Goal: Register for event/course

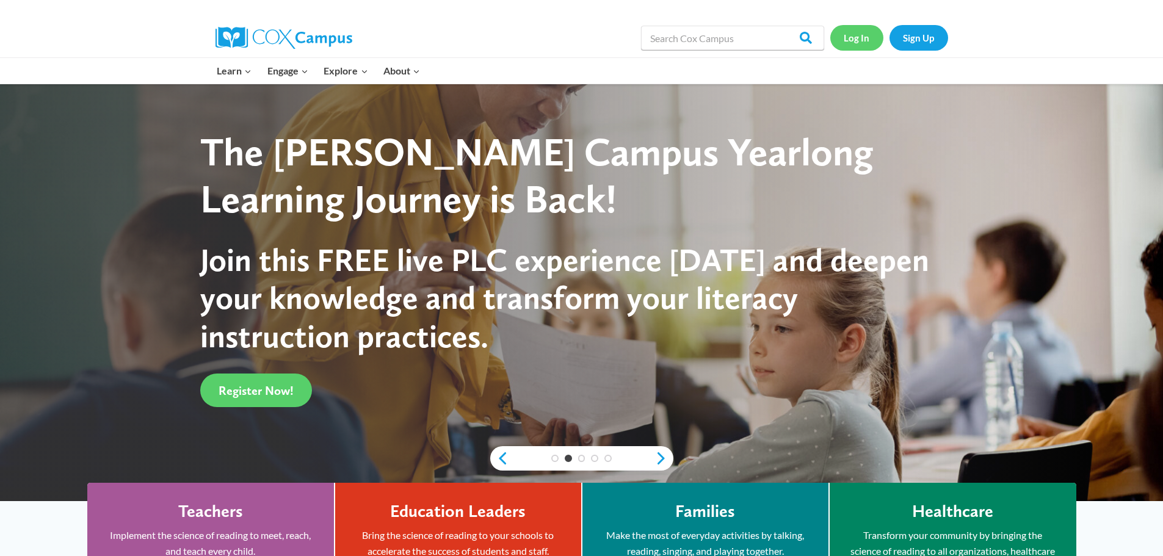
click at [862, 37] on link "Log In" at bounding box center [856, 37] width 53 height 25
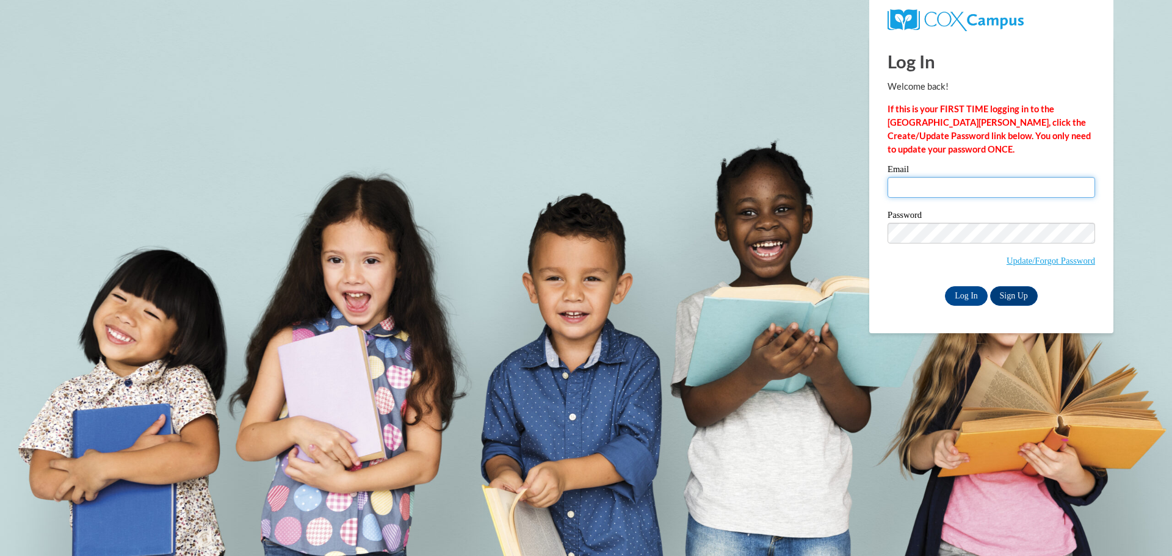
click at [1038, 194] on input "Email" at bounding box center [990, 187] width 207 height 21
type input "lmulry@clintonville.k12.wi.us"
drag, startPoint x: 964, startPoint y: 295, endPoint x: 1020, endPoint y: 295, distance: 55.5
click at [967, 293] on input "Log In" at bounding box center [966, 296] width 43 height 20
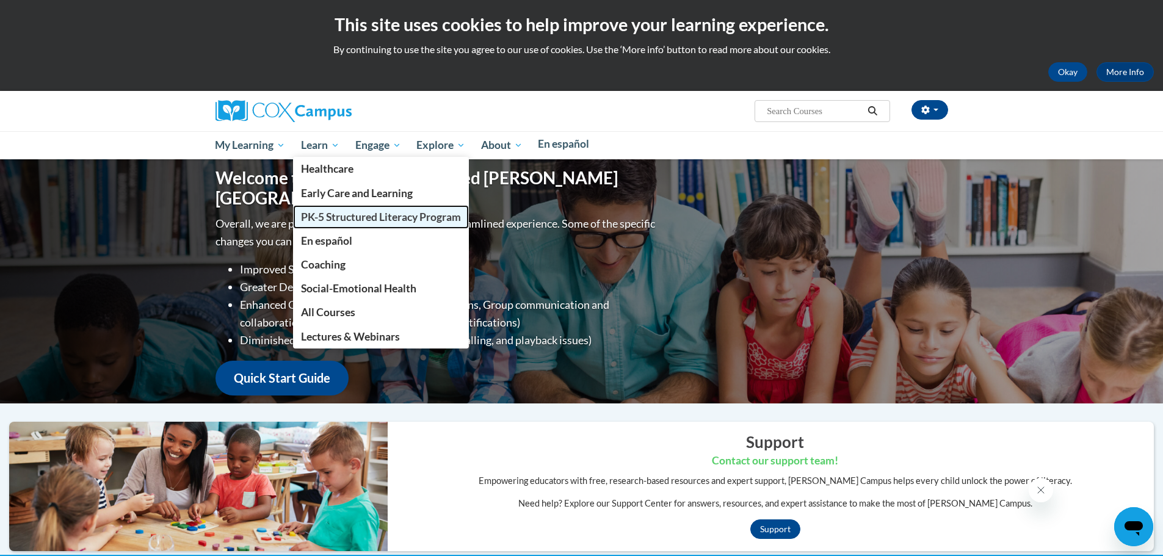
click at [339, 211] on span "PK-5 Structured Literacy Program" at bounding box center [381, 217] width 160 height 13
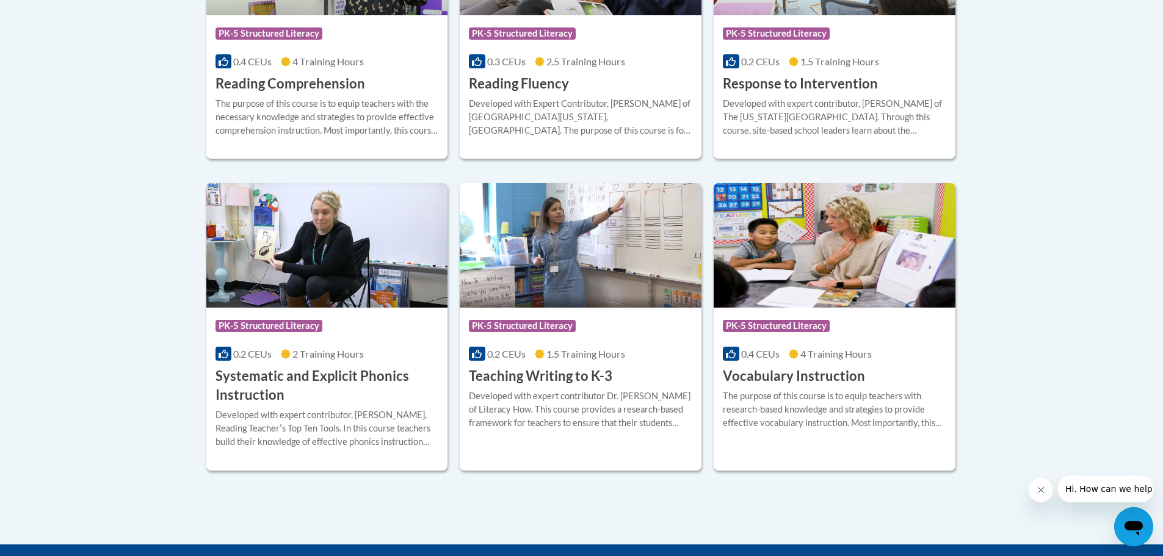
scroll to position [1402, 0]
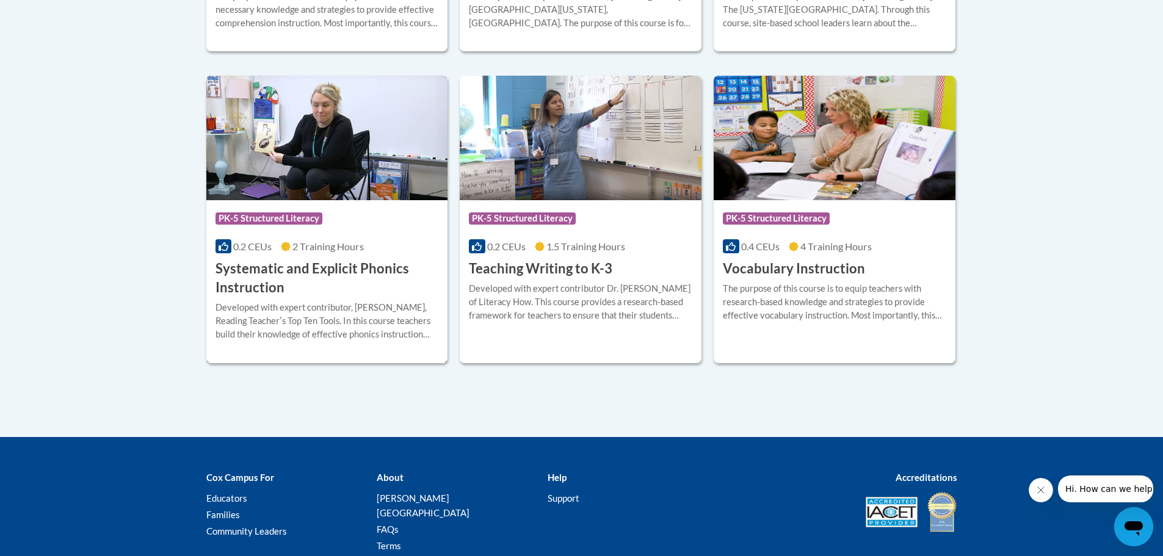
click at [328, 270] on h3 "Systematic and Explicit Phonics Instruction" at bounding box center [326, 278] width 223 height 38
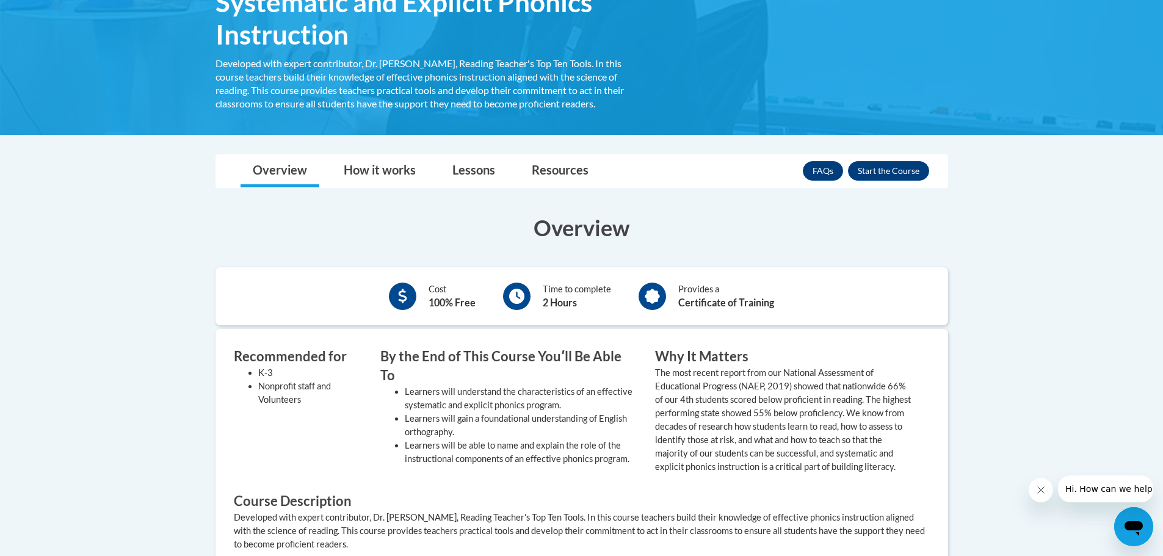
scroll to position [305, 0]
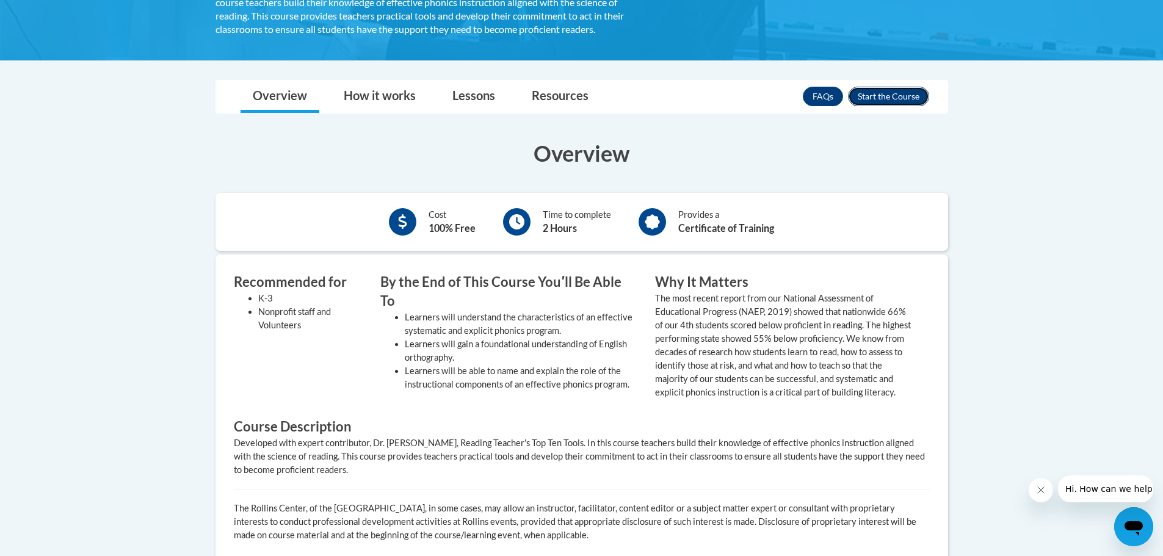
click at [905, 89] on button "Enroll" at bounding box center [888, 97] width 81 height 20
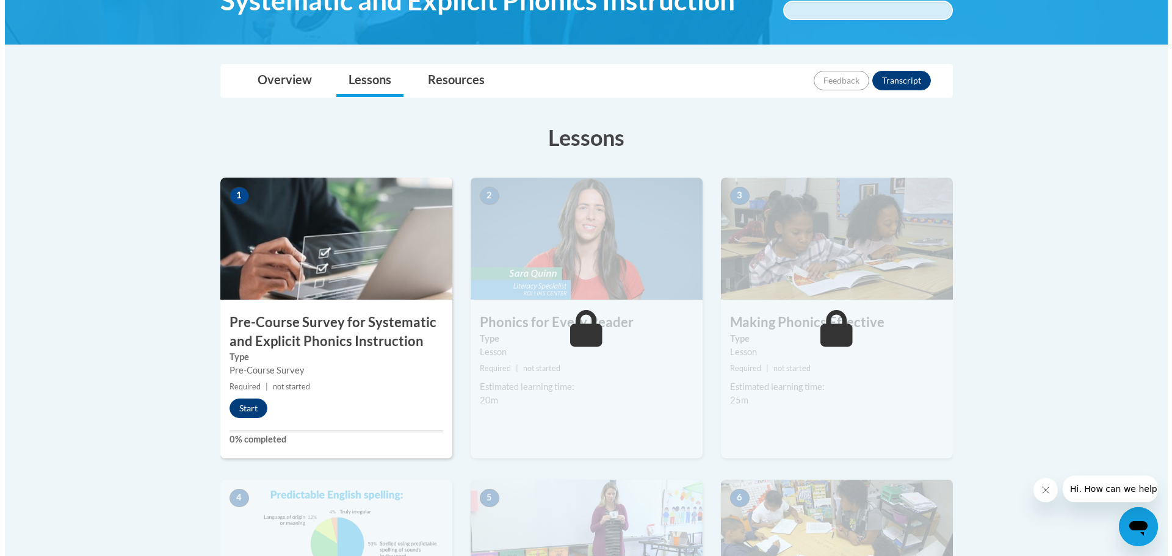
scroll to position [244, 0]
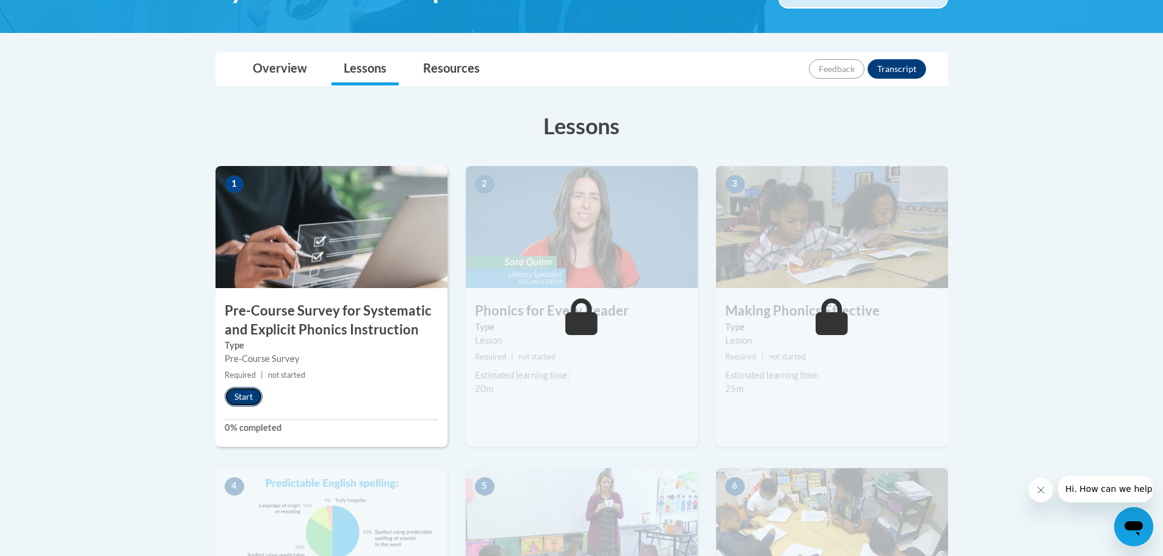
click at [253, 396] on button "Start" at bounding box center [244, 397] width 38 height 20
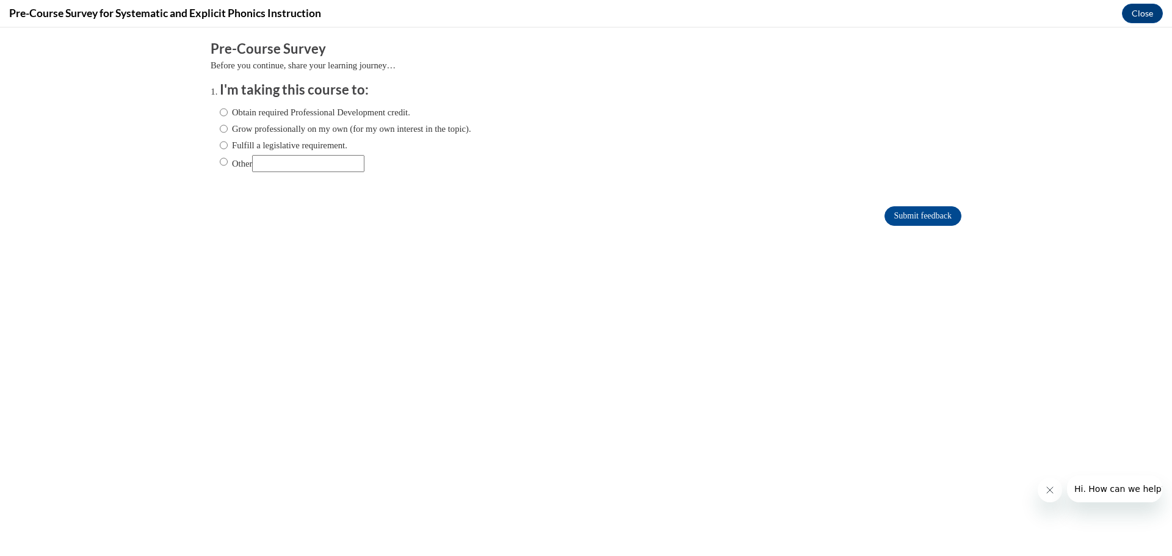
scroll to position [0, 0]
click at [274, 128] on label "Grow professionally on my own (for my own interest in the topic)." at bounding box center [345, 128] width 251 height 13
click at [228, 128] on input "Grow professionally on my own (for my own interest in the topic)." at bounding box center [224, 128] width 8 height 13
radio input "true"
click at [265, 142] on label "Fulfill a legislative requirement." at bounding box center [284, 145] width 128 height 13
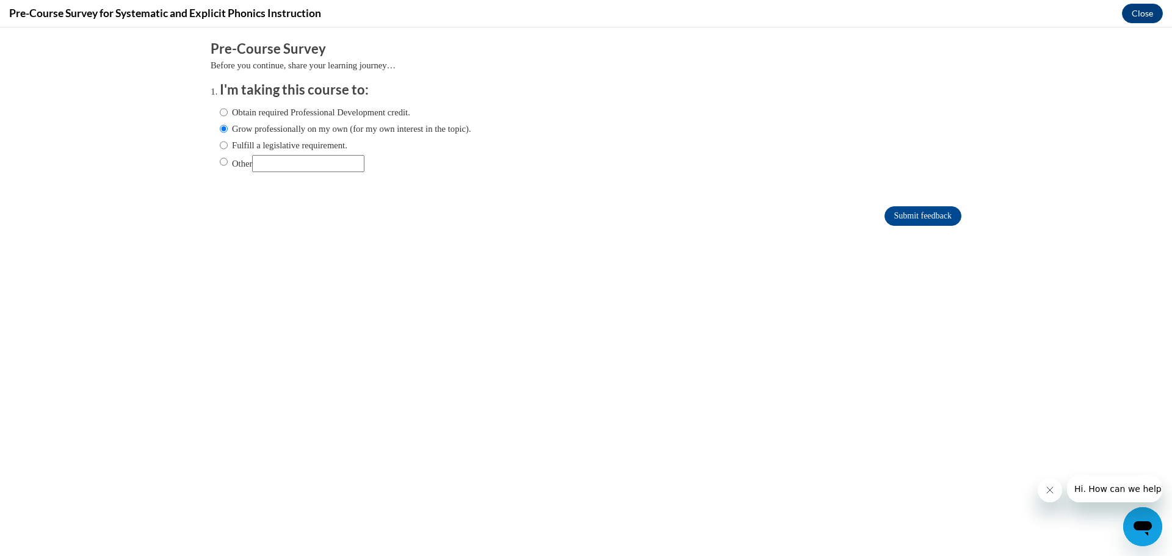
click at [228, 142] on input "Fulfill a legislative requirement." at bounding box center [224, 145] width 8 height 13
radio input "true"
click at [910, 215] on input "Submit feedback" at bounding box center [922, 216] width 77 height 20
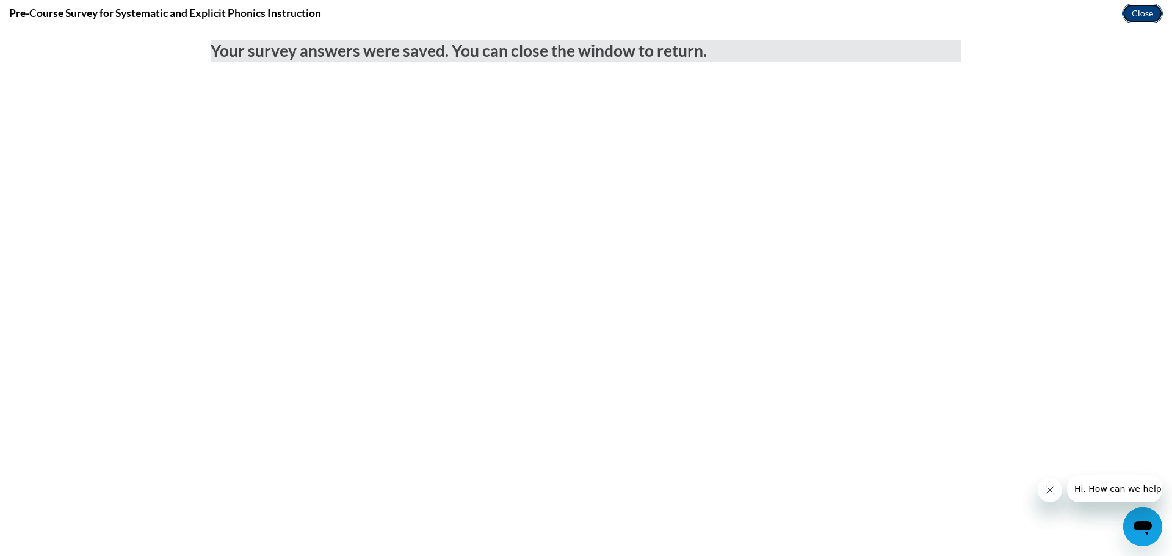
click at [1136, 8] on button "Close" at bounding box center [1142, 14] width 41 height 20
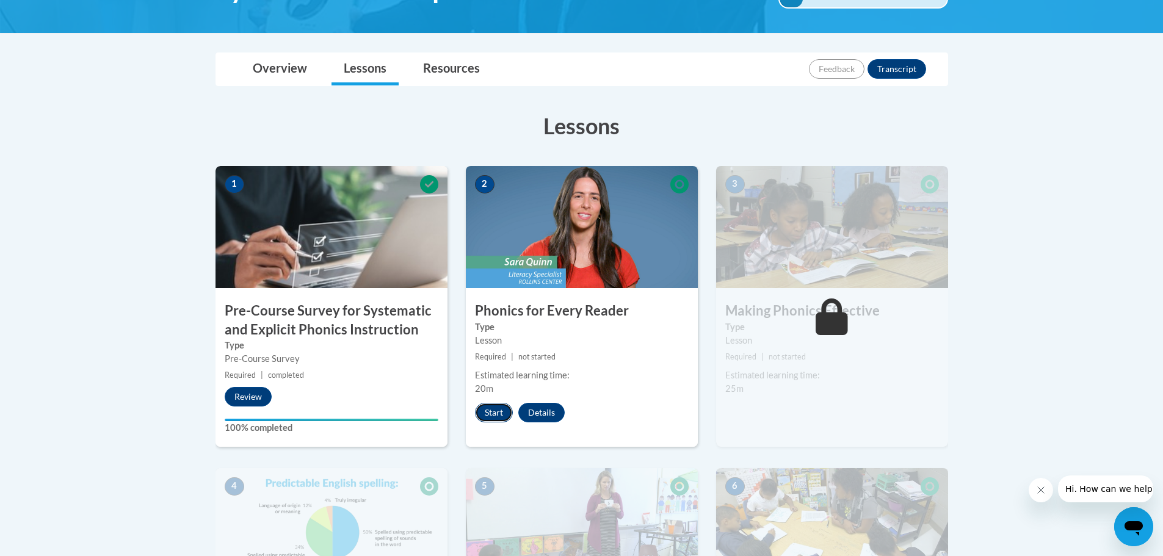
click at [494, 410] on button "Start" at bounding box center [494, 413] width 38 height 20
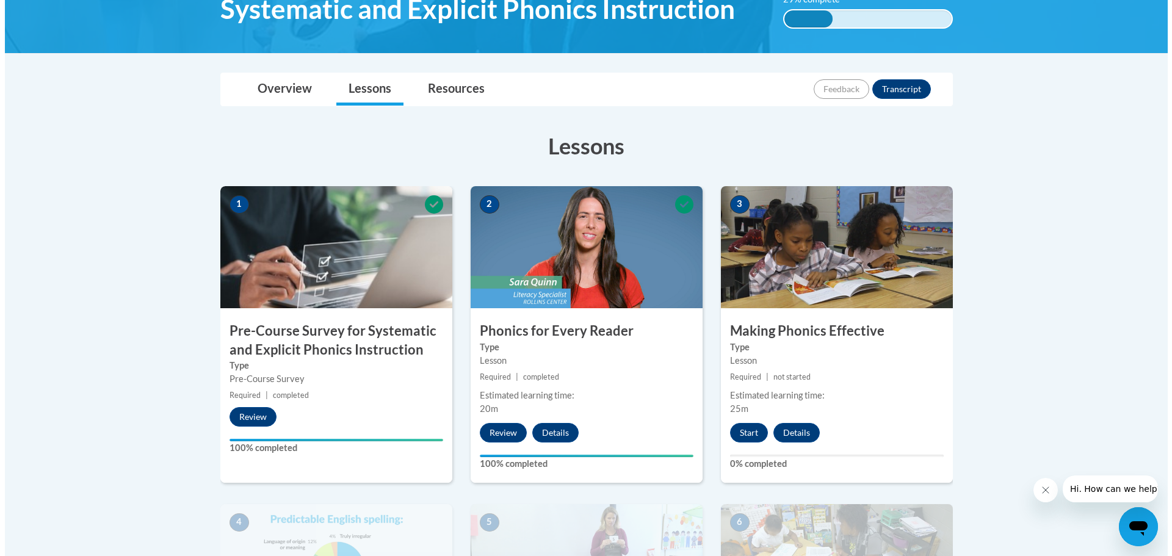
scroll to position [244, 0]
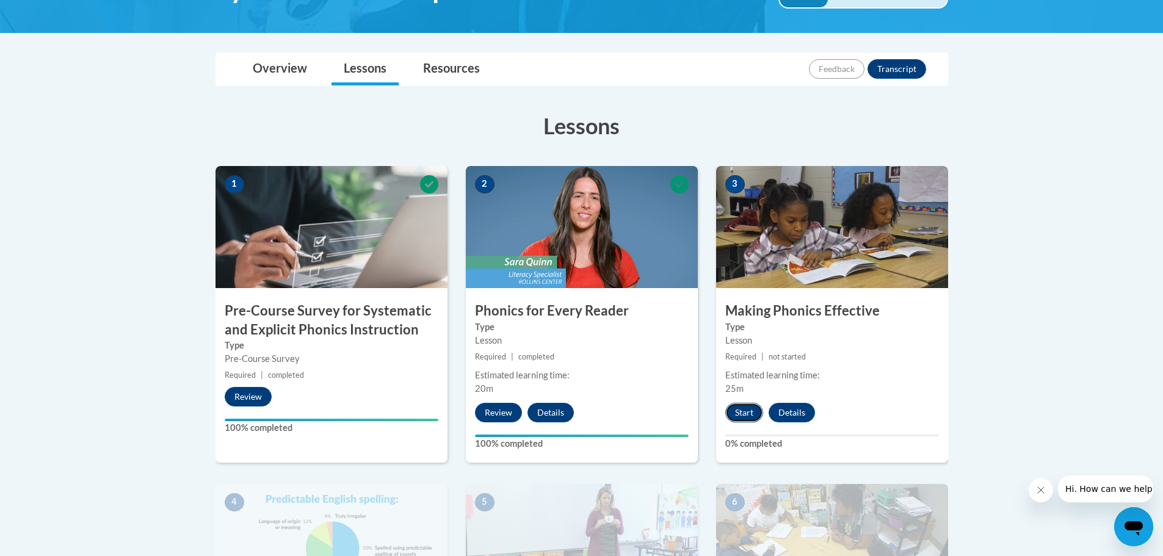
click at [745, 407] on button "Start" at bounding box center [744, 413] width 38 height 20
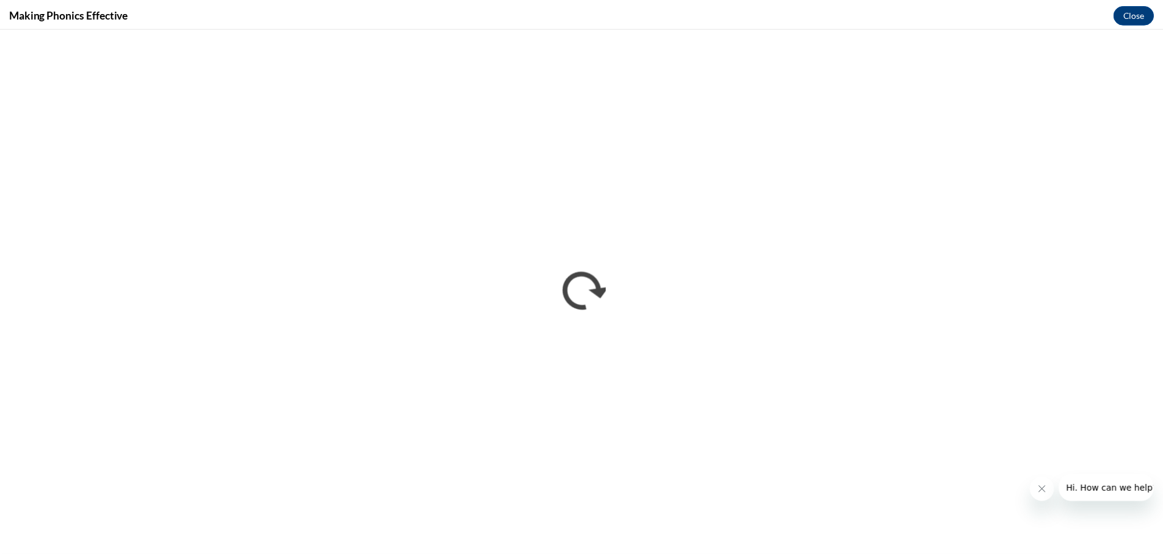
scroll to position [0, 0]
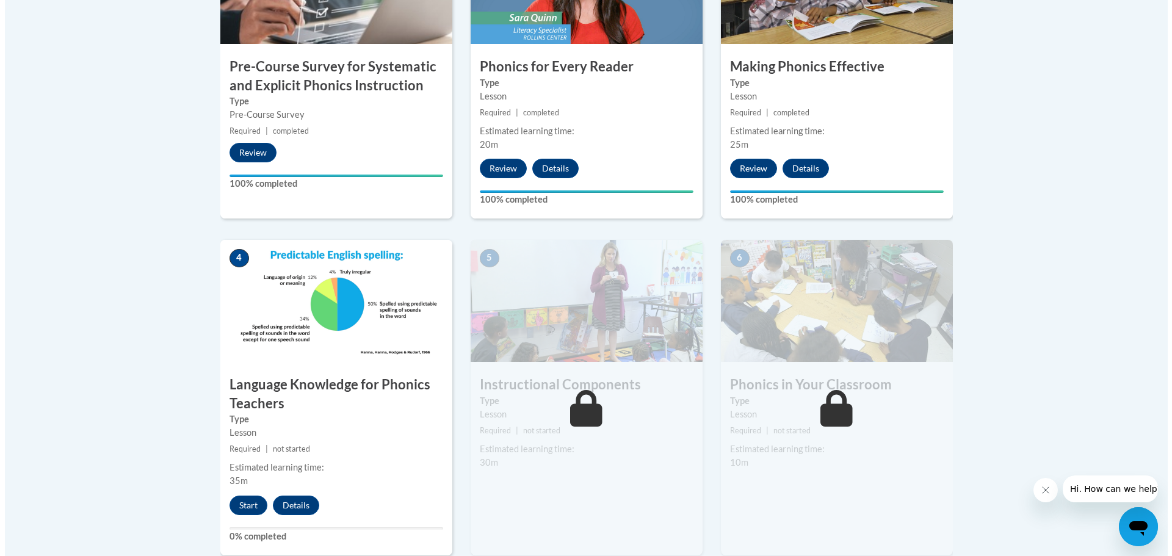
scroll to position [671, 0]
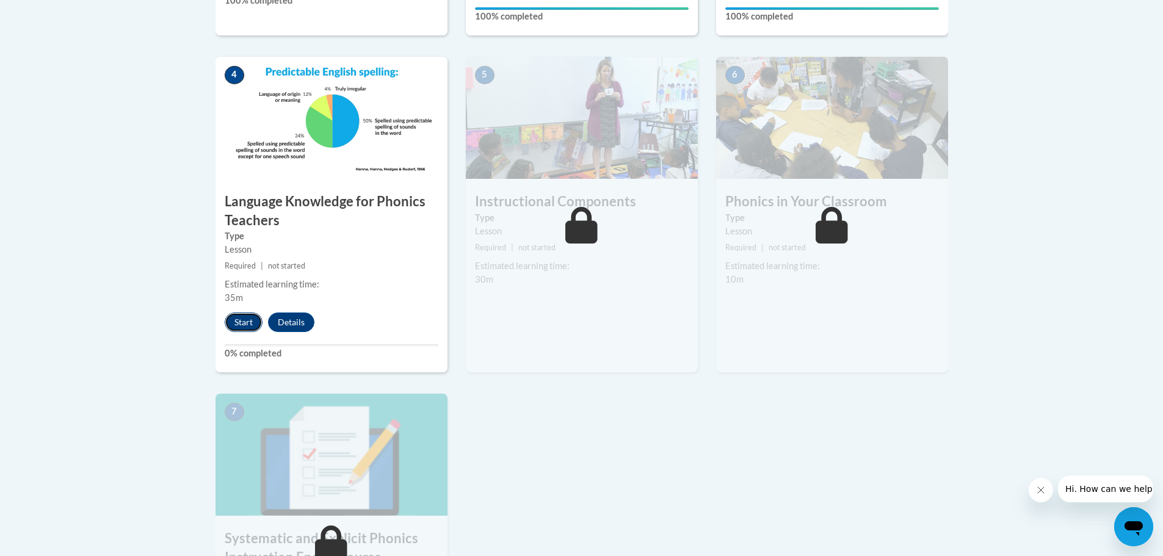
click at [237, 317] on button "Start" at bounding box center [244, 322] width 38 height 20
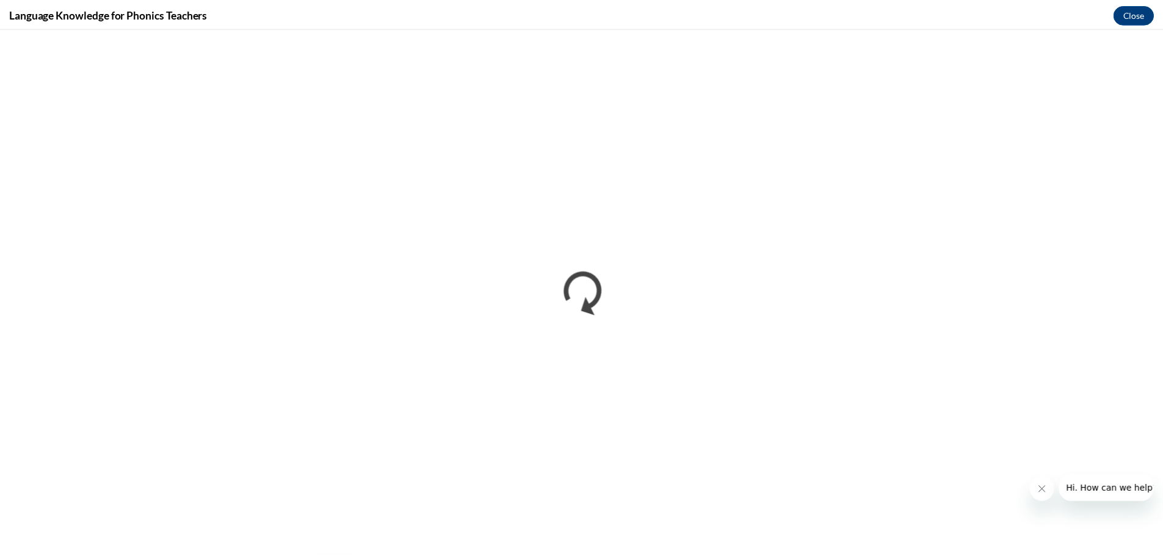
scroll to position [0, 0]
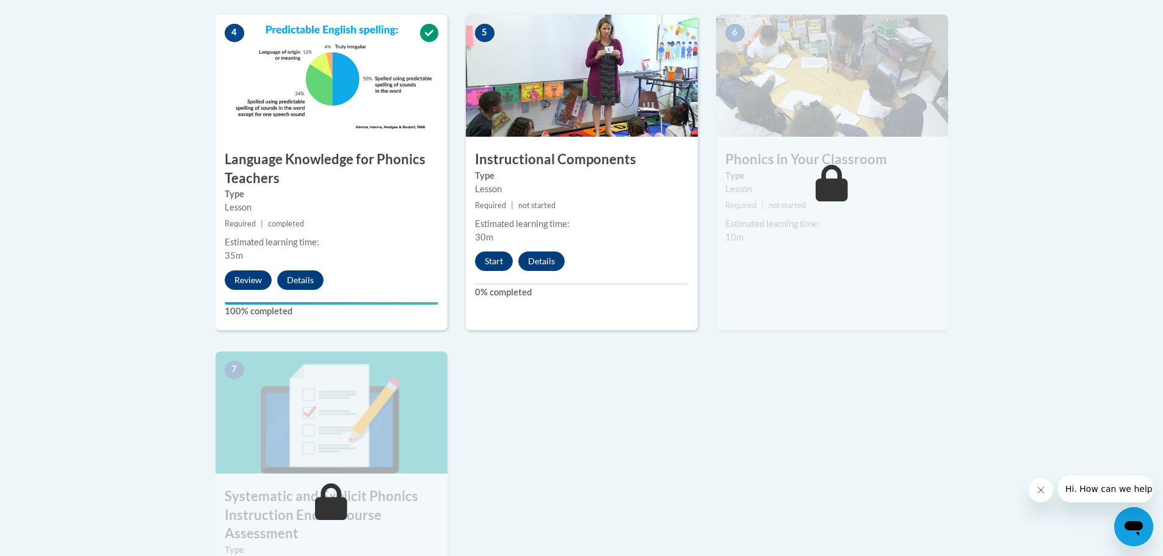
scroll to position [957, 0]
